Goal: Navigation & Orientation: Find specific page/section

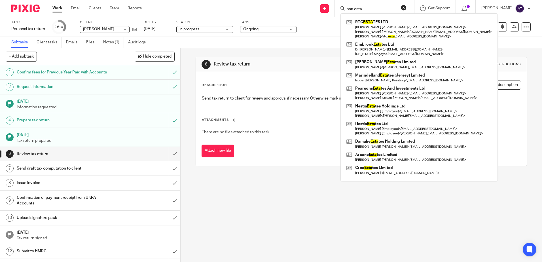
click at [391, 9] on input "son esta" at bounding box center [371, 9] width 51 height 5
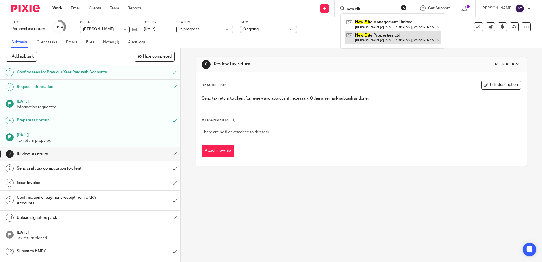
type input "new elit"
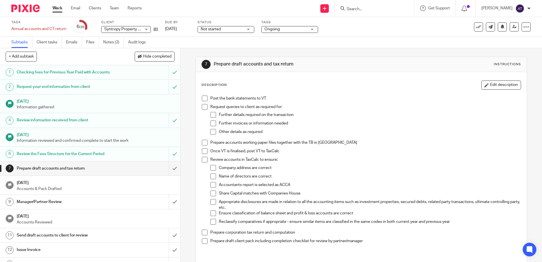
click at [54, 8] on link "Work" at bounding box center [57, 8] width 10 height 6
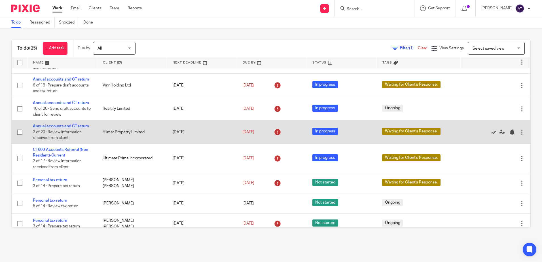
scroll to position [57, 0]
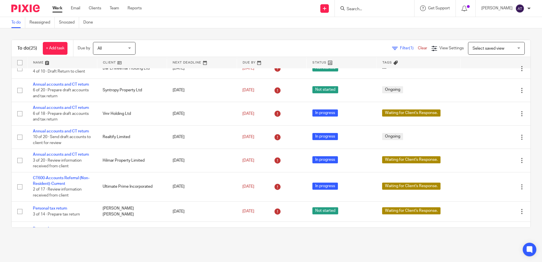
click at [390, 9] on input "Search" at bounding box center [371, 9] width 51 height 5
click at [365, 8] on input "ekko" at bounding box center [371, 9] width 51 height 5
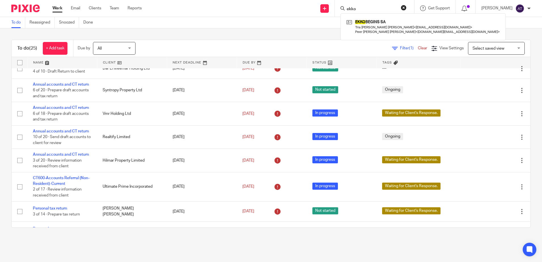
click at [365, 8] on input "ekko" at bounding box center [371, 9] width 51 height 5
type input "psi"
click button "submit" at bounding box center [0, 0] width 0 height 0
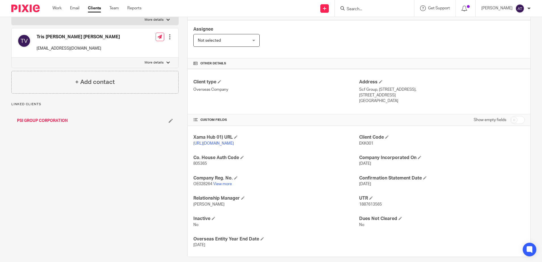
scroll to position [98, 0]
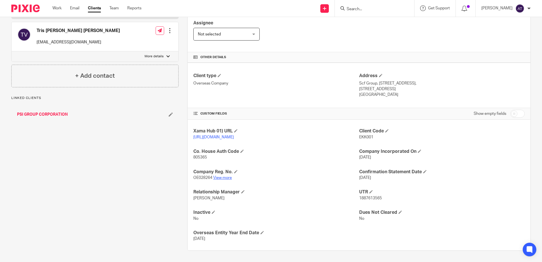
click at [226, 177] on link "View more" at bounding box center [222, 178] width 19 height 4
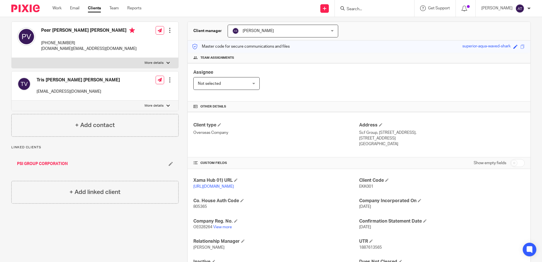
scroll to position [0, 0]
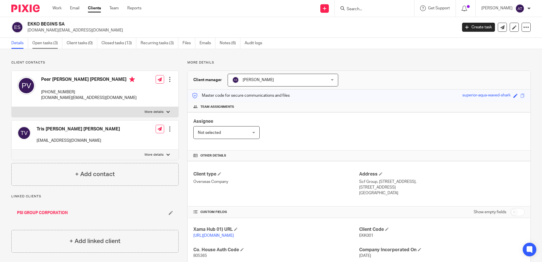
click at [47, 43] on link "Open tasks (3)" at bounding box center [47, 43] width 30 height 11
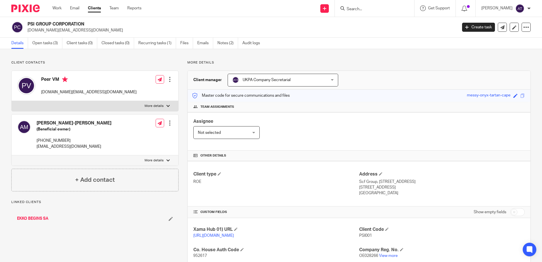
click at [391, 254] on link "View more" at bounding box center [388, 256] width 19 height 4
click at [275, 30] on p "evm.estate@gmail.com" at bounding box center [241, 31] width 426 height 6
click at [47, 43] on link "Open tasks (3)" at bounding box center [47, 43] width 30 height 11
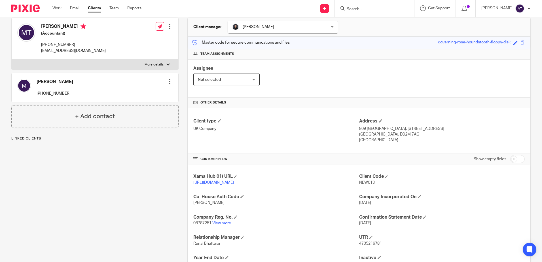
scroll to position [57, 0]
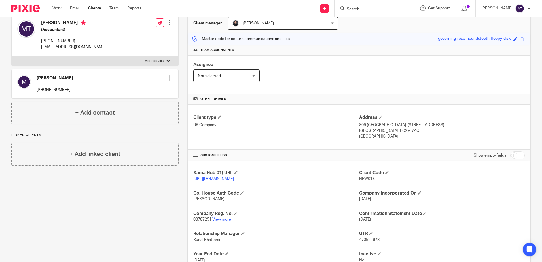
click at [426, 167] on div "Xama Hub 01) URL [URL][DOMAIN_NAME] Client Code NEW013 Co. House Auth Code [PER…" at bounding box center [359, 226] width 343 height 131
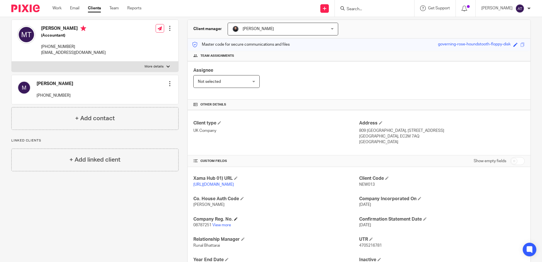
scroll to position [104, 0]
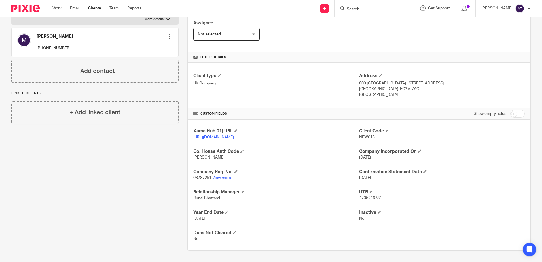
click at [223, 178] on link "View more" at bounding box center [221, 178] width 19 height 4
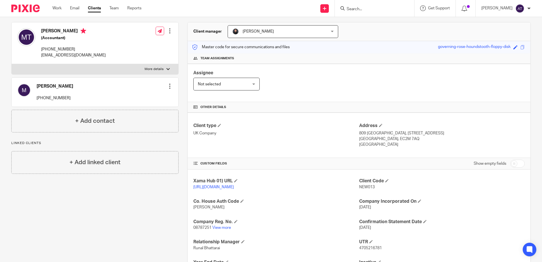
scroll to position [0, 0]
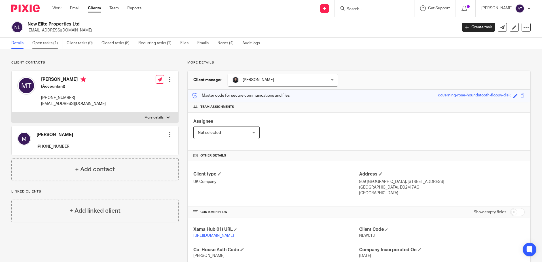
click at [54, 46] on link "Open tasks (1)" at bounding box center [47, 43] width 30 height 11
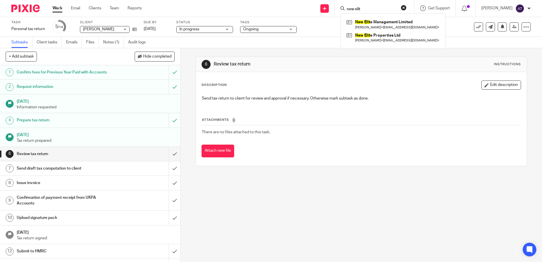
click at [258, 32] on span "Ongoing" at bounding box center [264, 29] width 43 height 6
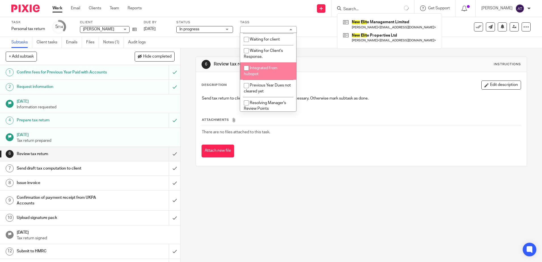
scroll to position [113, 0]
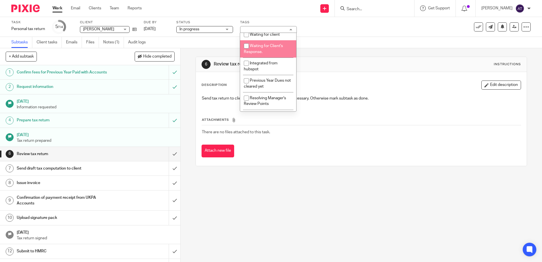
click at [262, 50] on span "Waiting for Client's Response." at bounding box center [263, 49] width 39 height 10
checkbox input "true"
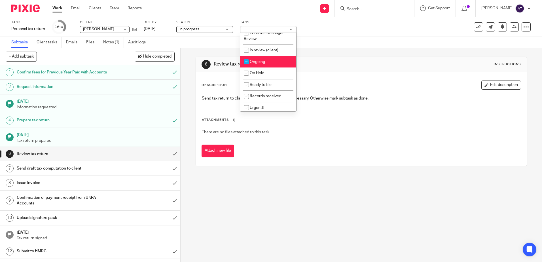
scroll to position [28, 0]
click at [272, 59] on li "Ongoing" at bounding box center [268, 62] width 56 height 12
checkbox input "false"
click at [363, 40] on div "Subtasks Client tasks Emails Files Notes (1) Audit logs" at bounding box center [271, 42] width 542 height 11
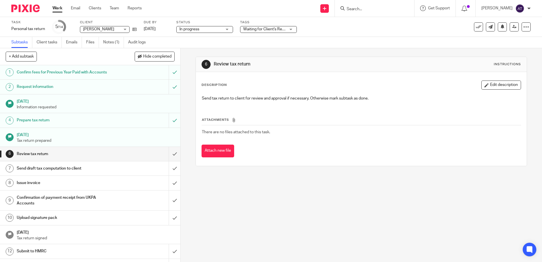
click at [301, 43] on div "Subtasks Client tasks Emails Files Notes (1) Audit logs" at bounding box center [271, 42] width 542 height 11
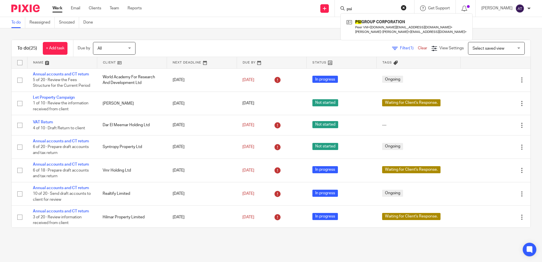
click at [266, 37] on div "To do (25) + Add task Due by All All [DATE] [DATE] This week Next week This mon…" at bounding box center [271, 133] width 542 height 211
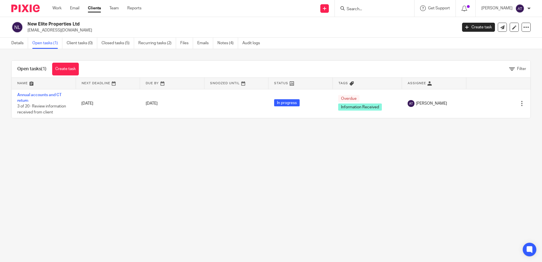
click at [10, 43] on div "Details Open tasks (1) Client tasks (0) Closed tasks (5) Recurring tasks (2) Fi…" at bounding box center [137, 43] width 274 height 11
click at [21, 41] on link "Details" at bounding box center [19, 43] width 17 height 11
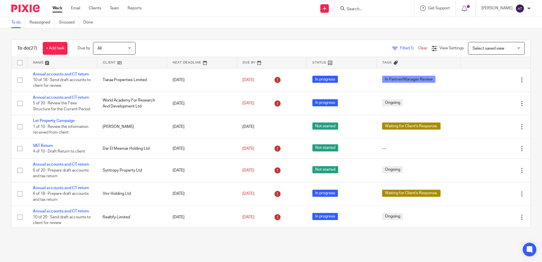
click at [369, 9] on input "Search" at bounding box center [371, 9] width 51 height 5
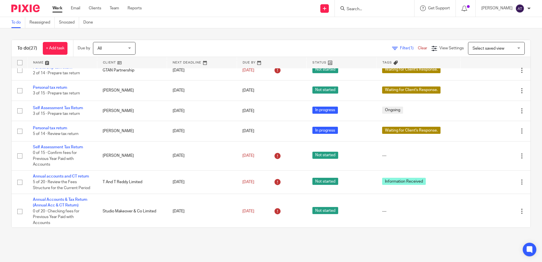
scroll to position [466, 0]
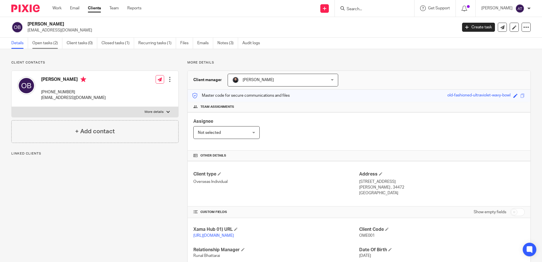
drag, startPoint x: 55, startPoint y: 41, endPoint x: 59, endPoint y: 41, distance: 3.7
click at [55, 40] on link "Open tasks (2)" at bounding box center [47, 43] width 30 height 11
